Goal: Transaction & Acquisition: Purchase product/service

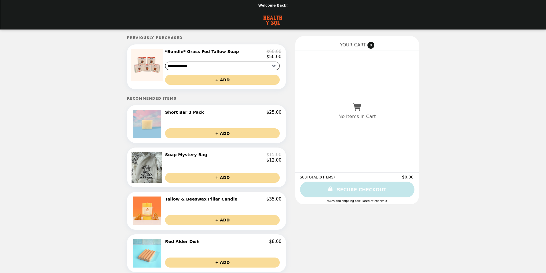
select select "**********"
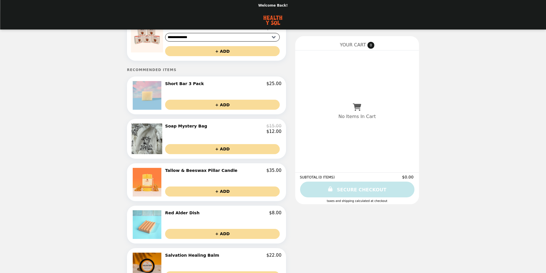
click at [197, 86] on h2 "Short Bar 3 Pack" at bounding box center [185, 83] width 41 height 5
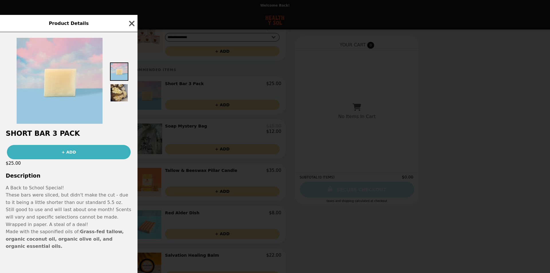
click at [132, 26] on icon "button" at bounding box center [131, 23] width 5 height 5
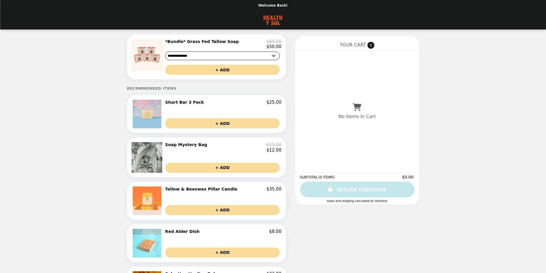
scroll to position [0, 0]
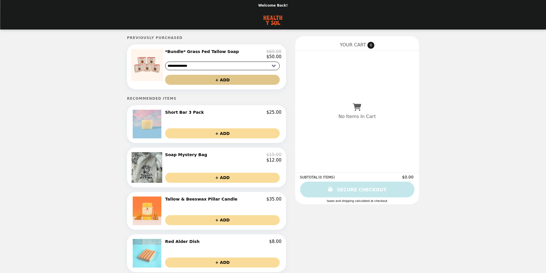
click at [219, 83] on button "+ ADD" at bounding box center [222, 80] width 115 height 10
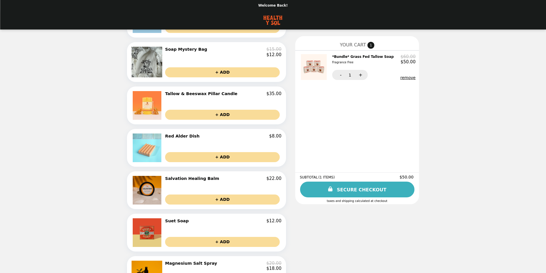
scroll to position [115, 0]
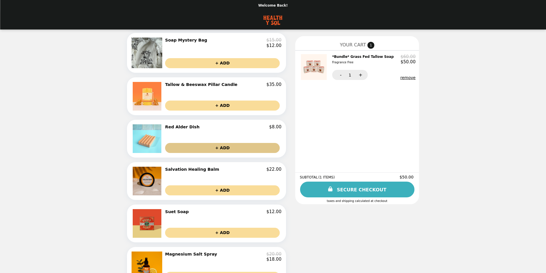
click at [221, 151] on button "+ ADD" at bounding box center [222, 148] width 115 height 10
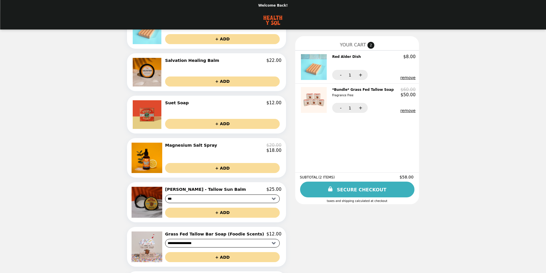
scroll to position [217, 0]
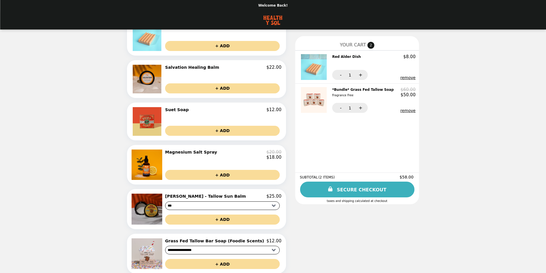
click at [184, 155] on h2 "Magnesium Salt Spray" at bounding box center [192, 152] width 54 height 5
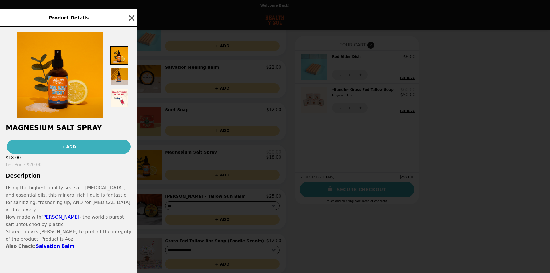
click at [118, 78] on img at bounding box center [119, 77] width 18 height 18
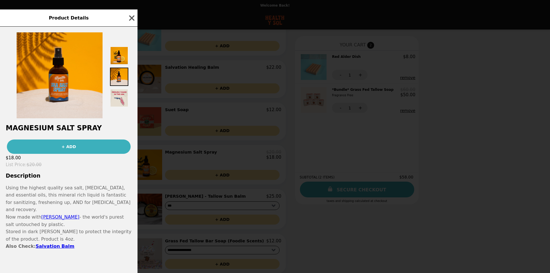
click at [118, 101] on img at bounding box center [119, 98] width 18 height 18
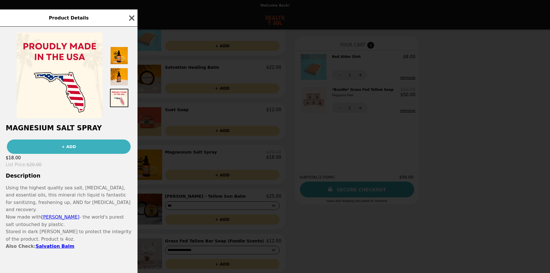
click at [129, 22] on icon "button" at bounding box center [131, 18] width 9 height 9
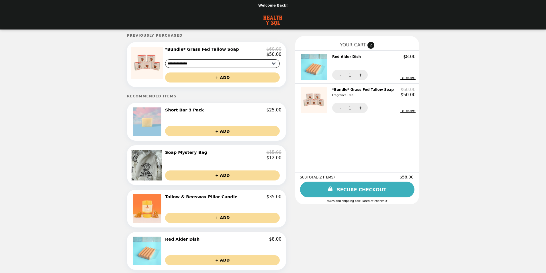
scroll to position [0, 0]
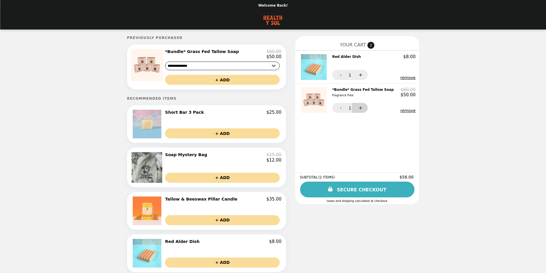
click at [352, 108] on button "+" at bounding box center [360, 108] width 16 height 10
click at [352, 109] on button "+" at bounding box center [360, 108] width 16 height 10
click at [332, 109] on button "-" at bounding box center [340, 108] width 16 height 10
click at [344, 189] on link "SECURE CHECKOUT" at bounding box center [356, 190] width 115 height 16
